Goal: Task Accomplishment & Management: Use online tool/utility

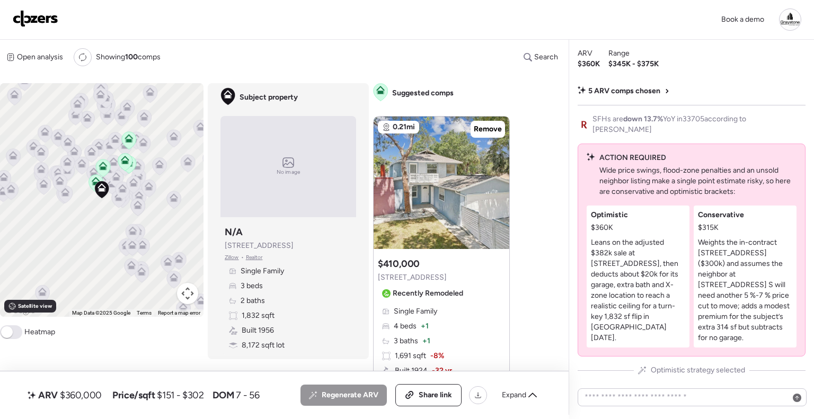
click at [389, 23] on div "Book a demo" at bounding box center [407, 19] width 789 height 22
click at [363, 31] on div "Book a demo" at bounding box center [407, 20] width 814 height 40
click at [419, 24] on div "Book a demo" at bounding box center [407, 19] width 789 height 22
click at [244, 39] on div "Book a demo" at bounding box center [407, 20] width 814 height 40
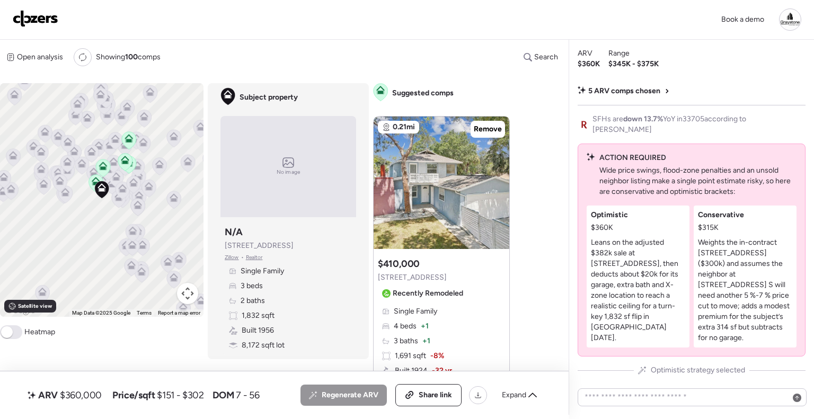
drag, startPoint x: 246, startPoint y: 40, endPoint x: 58, endPoint y: 19, distance: 189.4
click at [58, 19] on img at bounding box center [36, 18] width 46 height 17
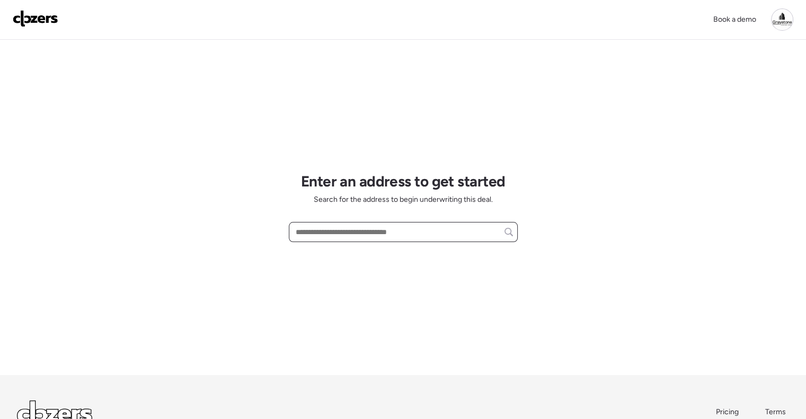
click at [365, 234] on input "text" at bounding box center [403, 232] width 219 height 15
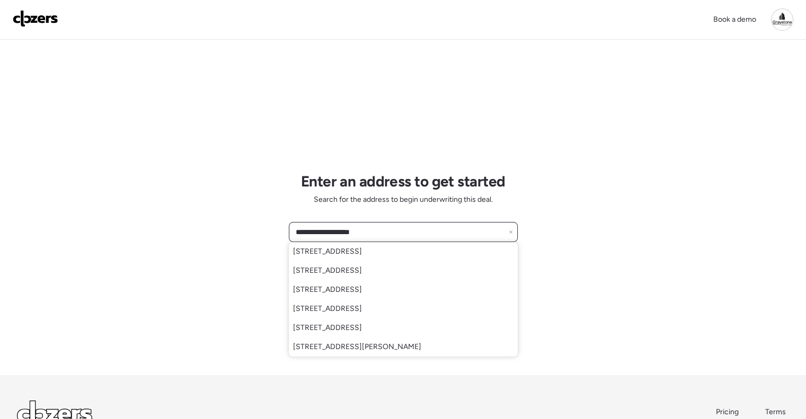
click at [394, 236] on input "**********" at bounding box center [403, 232] width 219 height 15
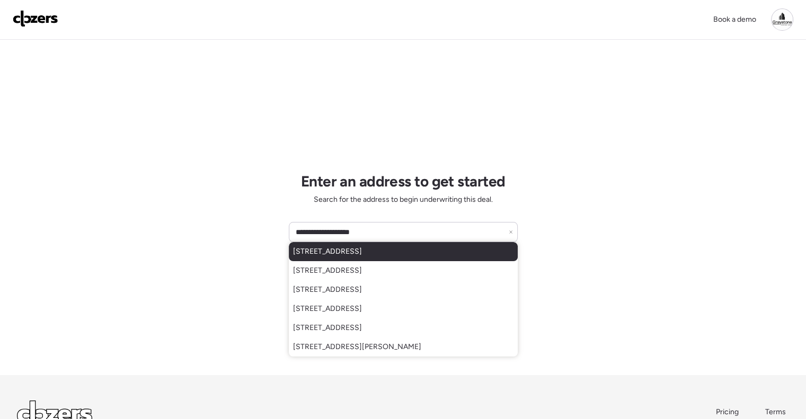
click at [396, 242] on div "[STREET_ADDRESS]" at bounding box center [403, 251] width 229 height 19
type input "**********"
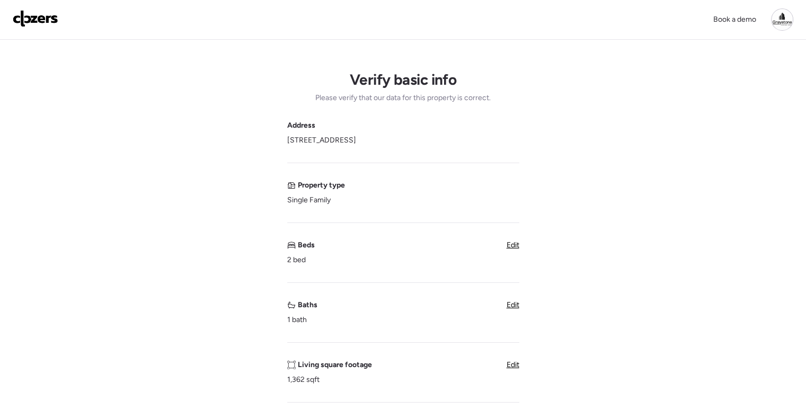
click at [516, 249] on span "Edit" at bounding box center [513, 245] width 13 height 9
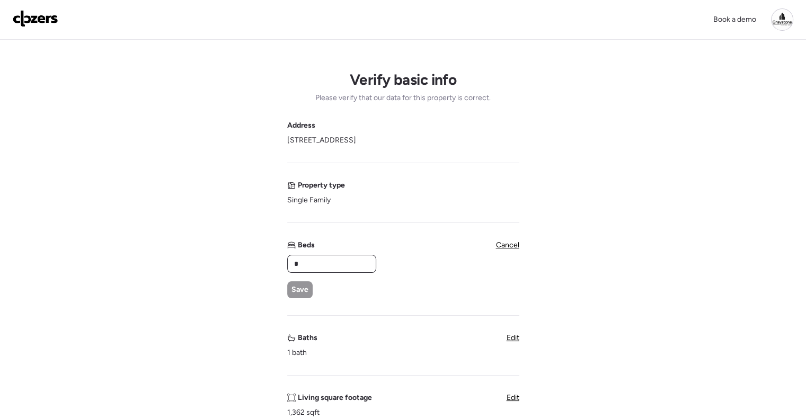
drag, startPoint x: 306, startPoint y: 260, endPoint x: 239, endPoint y: 256, distance: 66.9
type input "*"
click at [299, 287] on span "Save" at bounding box center [300, 290] width 17 height 11
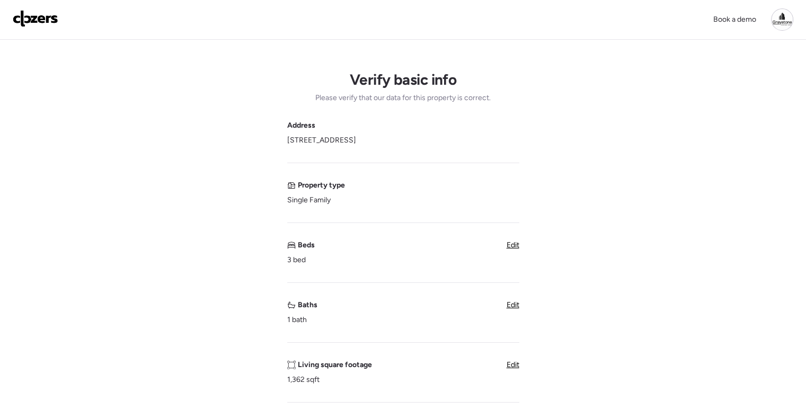
click at [515, 310] on div "Edit" at bounding box center [513, 305] width 13 height 11
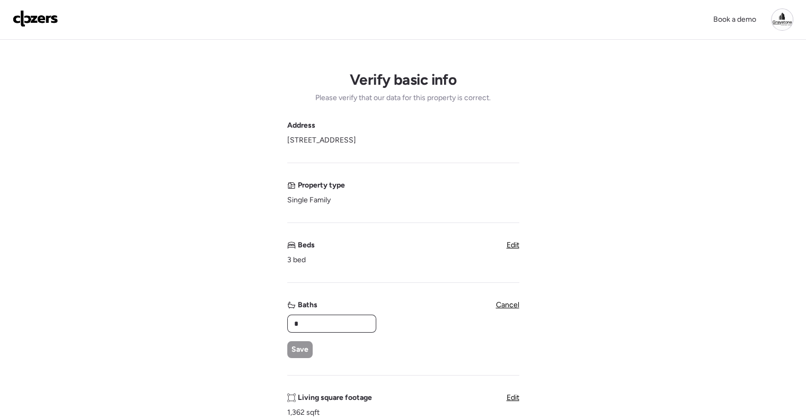
drag, startPoint x: 333, startPoint y: 327, endPoint x: 279, endPoint y: 323, distance: 53.7
type input "*"
click at [301, 342] on div "Save" at bounding box center [299, 349] width 25 height 17
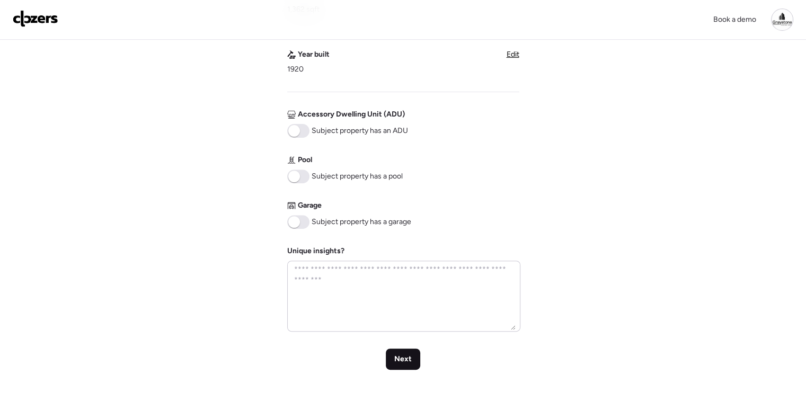
scroll to position [371, 0]
click at [405, 357] on span "Next" at bounding box center [402, 359] width 17 height 11
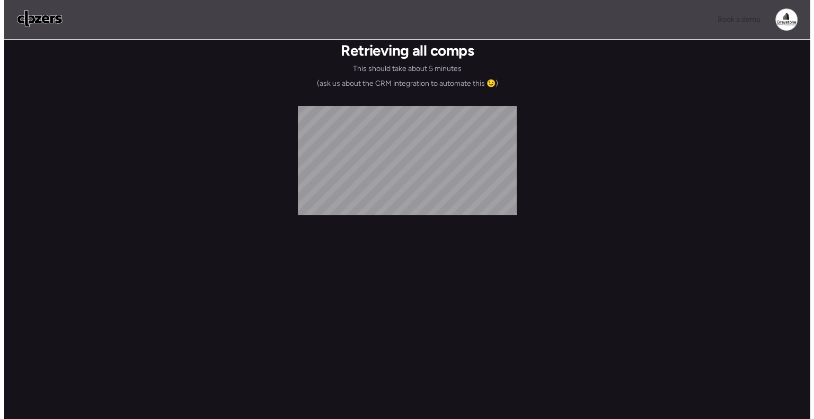
scroll to position [0, 0]
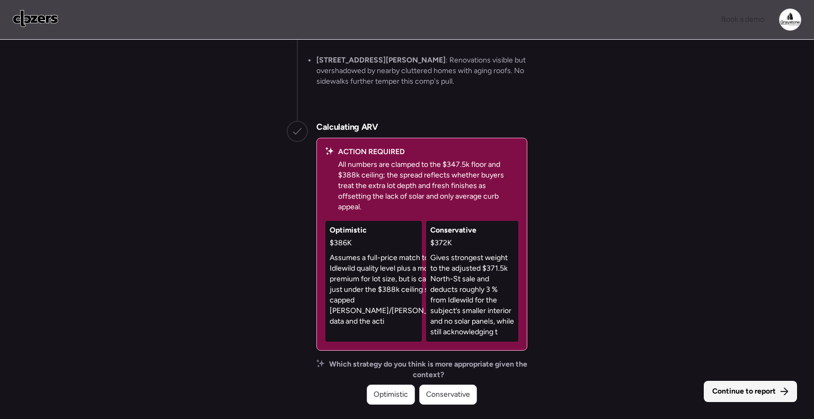
click at [723, 392] on span "Continue to report" at bounding box center [744, 391] width 64 height 11
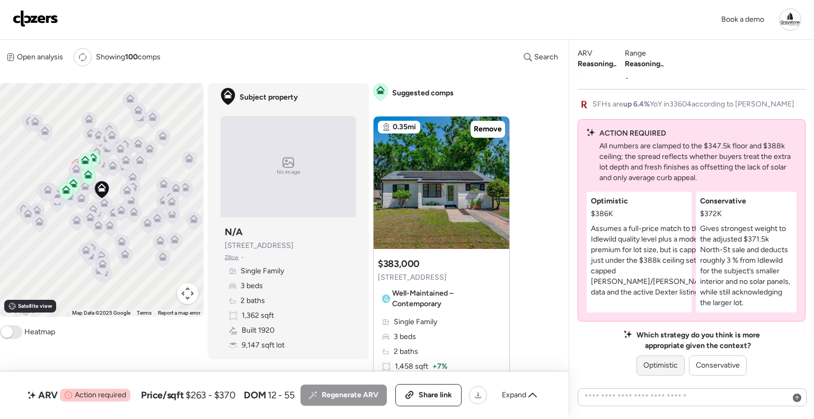
click at [662, 361] on span "Optimistic" at bounding box center [660, 365] width 34 height 11
